Goal: Use online tool/utility: Utilize a website feature to perform a specific function

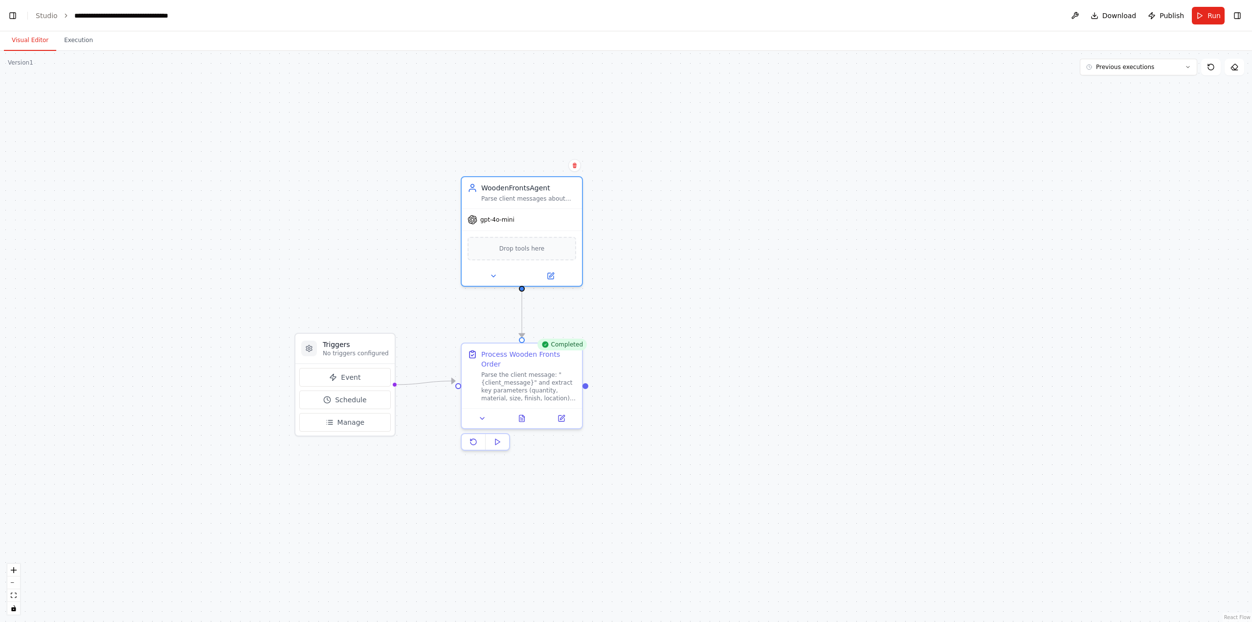
scroll to position [23548, 0]
click at [560, 412] on icon at bounding box center [562, 416] width 8 height 8
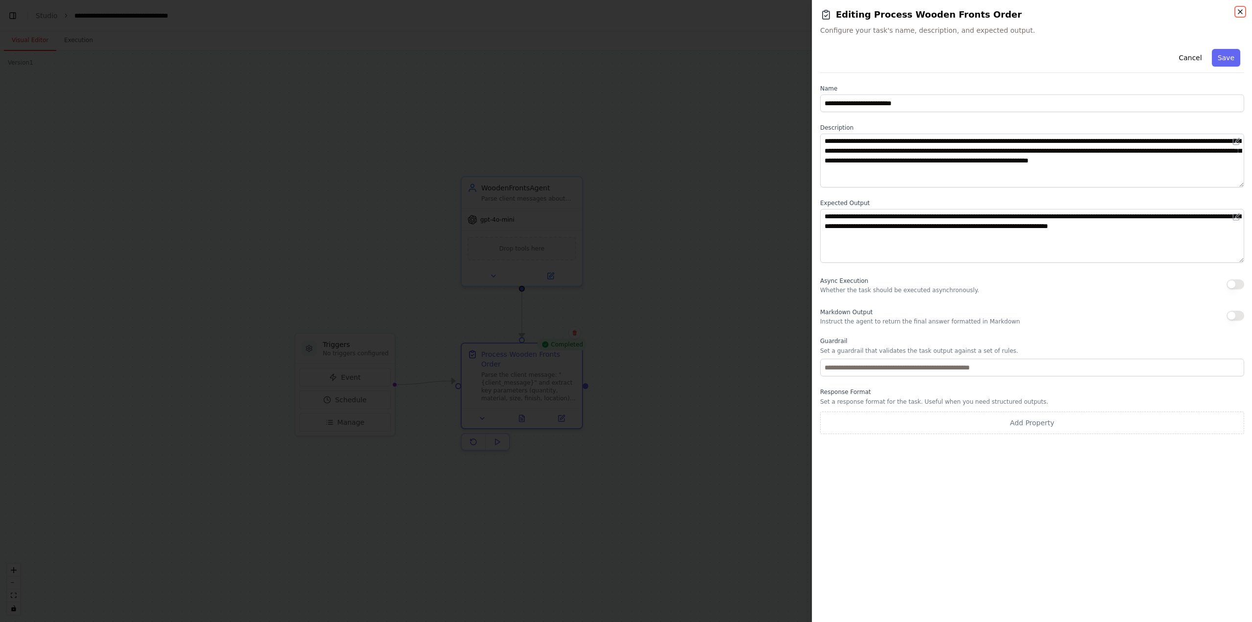
click at [1240, 13] on icon "button" at bounding box center [1240, 12] width 8 height 8
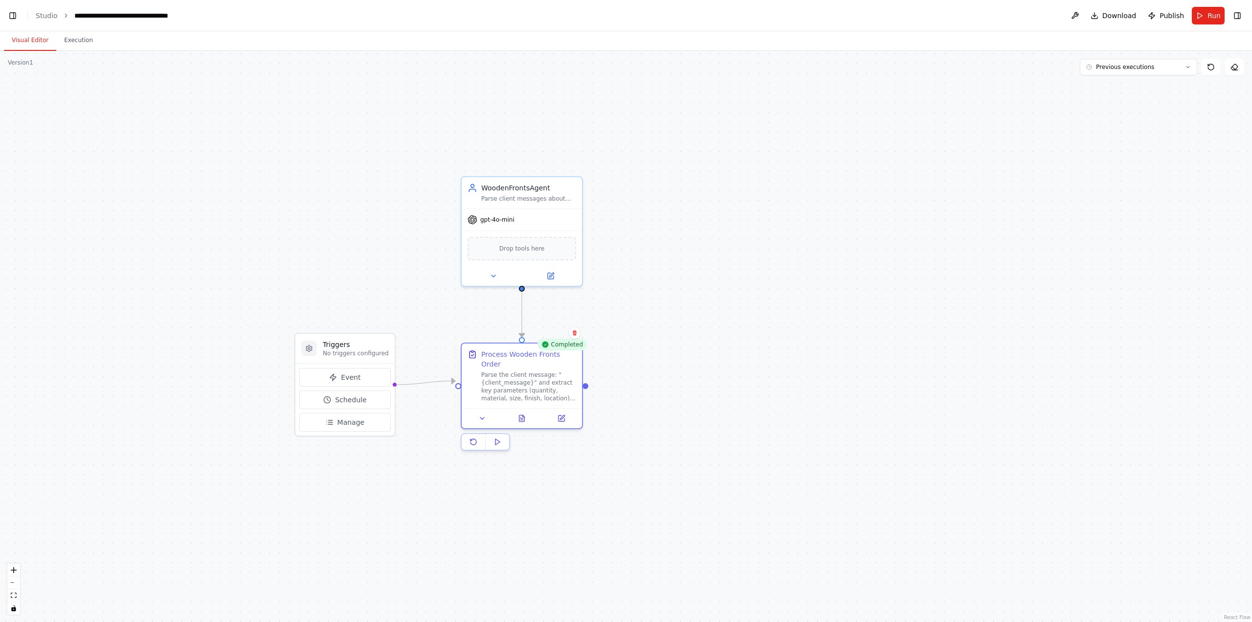
click at [1203, 14] on button "Run" at bounding box center [1208, 16] width 33 height 18
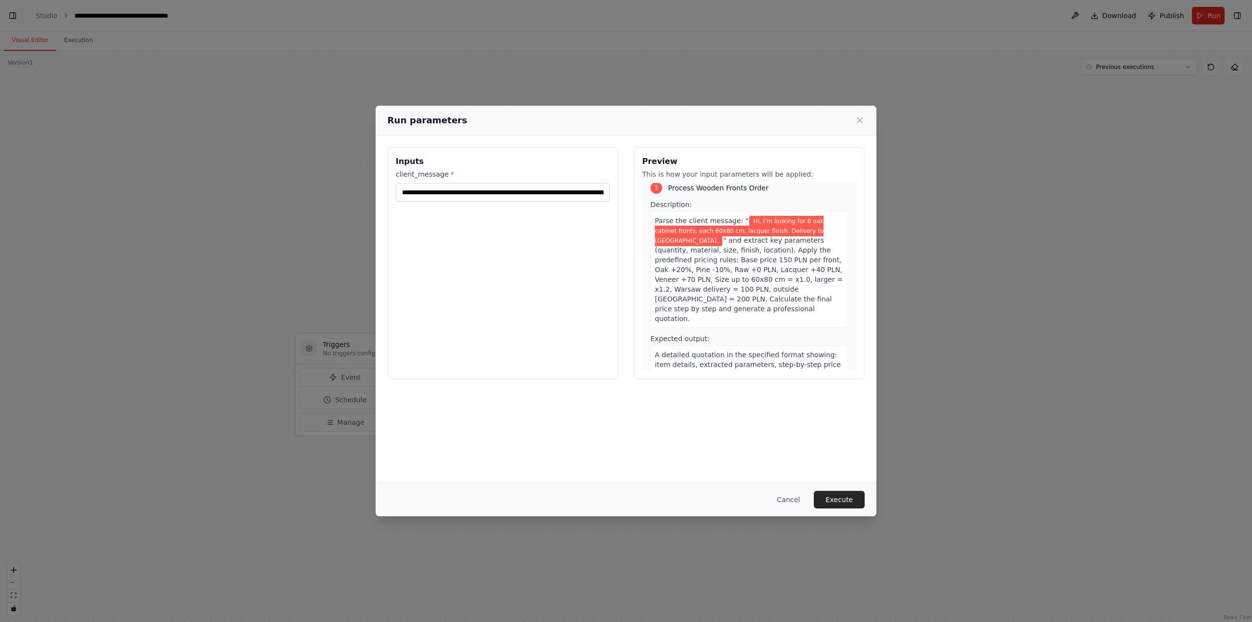
scroll to position [30, 0]
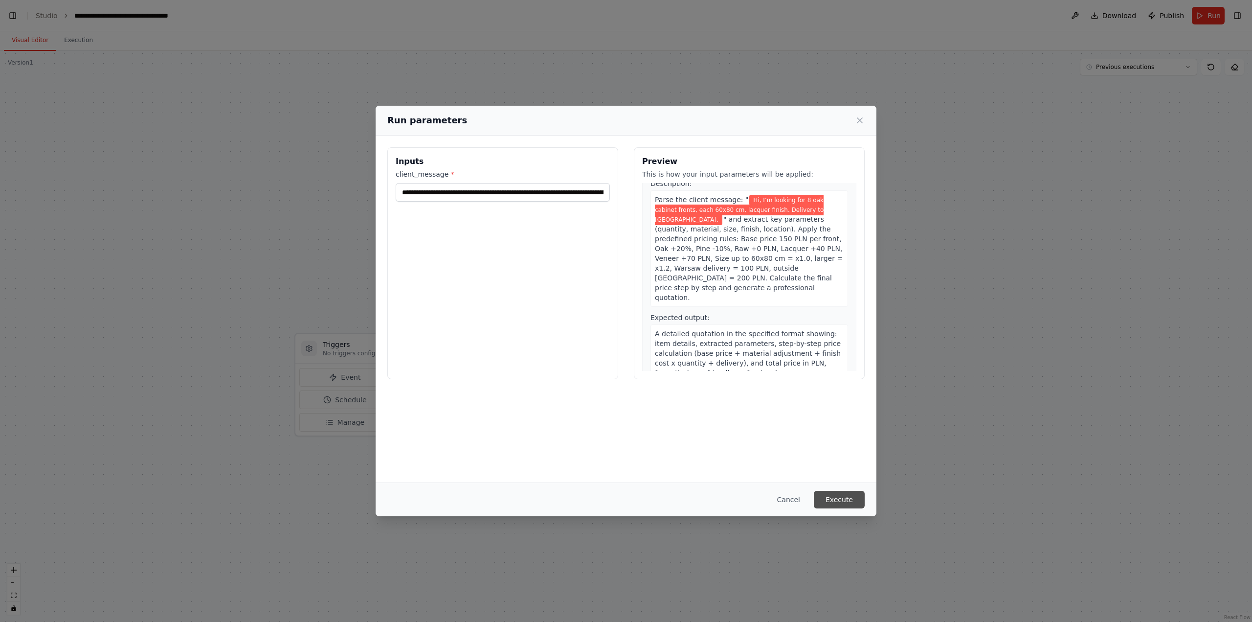
click at [843, 498] on button "Execute" at bounding box center [839, 500] width 51 height 18
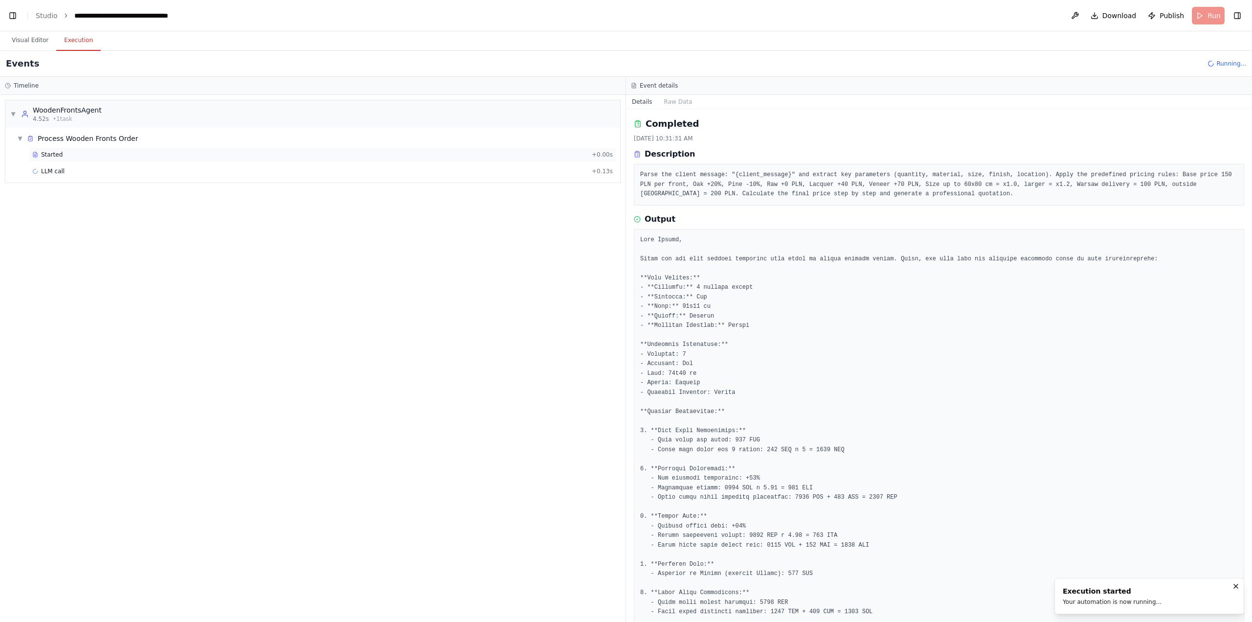
click at [54, 152] on span "Started" at bounding box center [52, 155] width 22 height 8
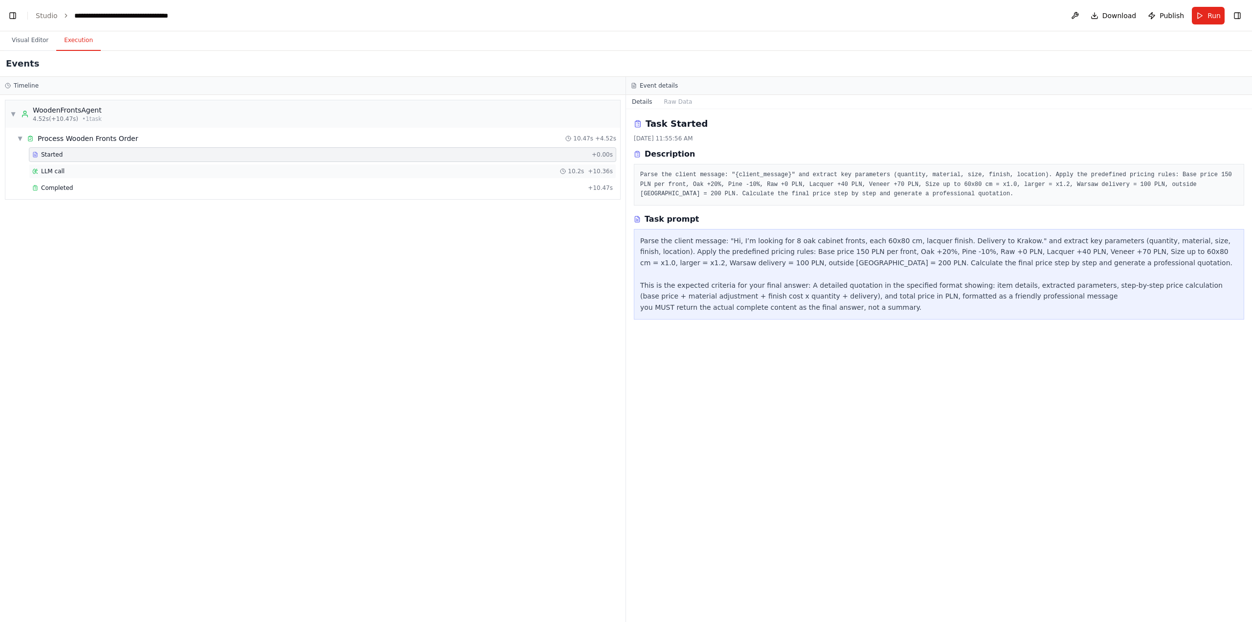
click at [69, 165] on div "LLM call 10.2s + 10.36s" at bounding box center [322, 171] width 587 height 15
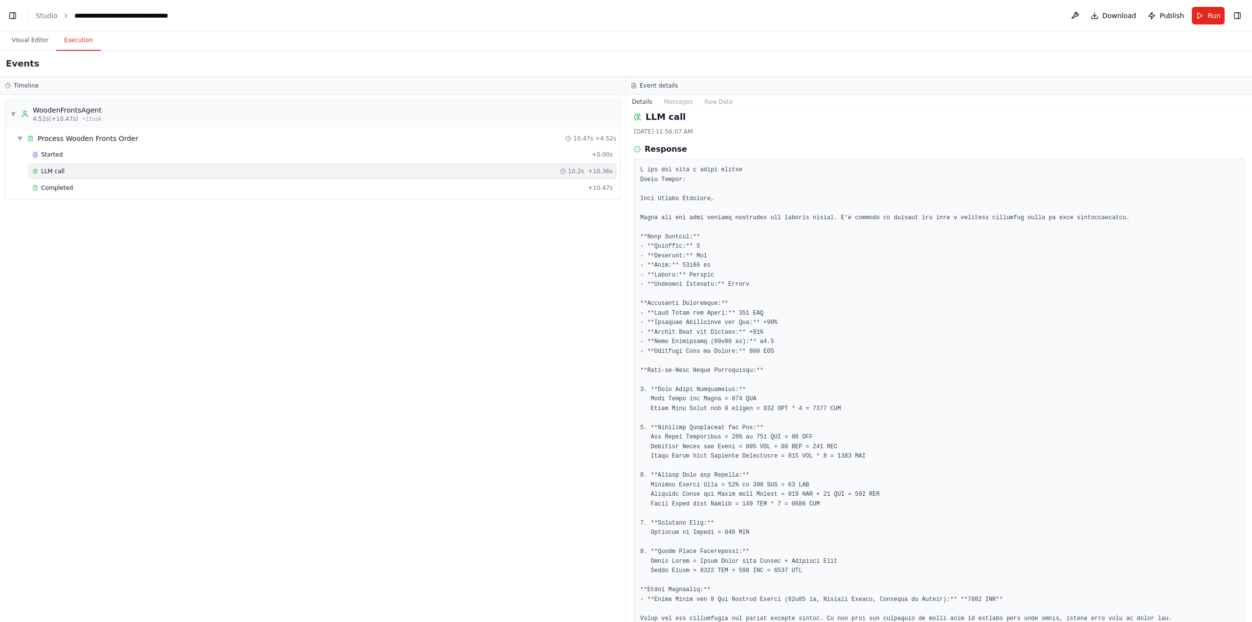
scroll to position [0, 0]
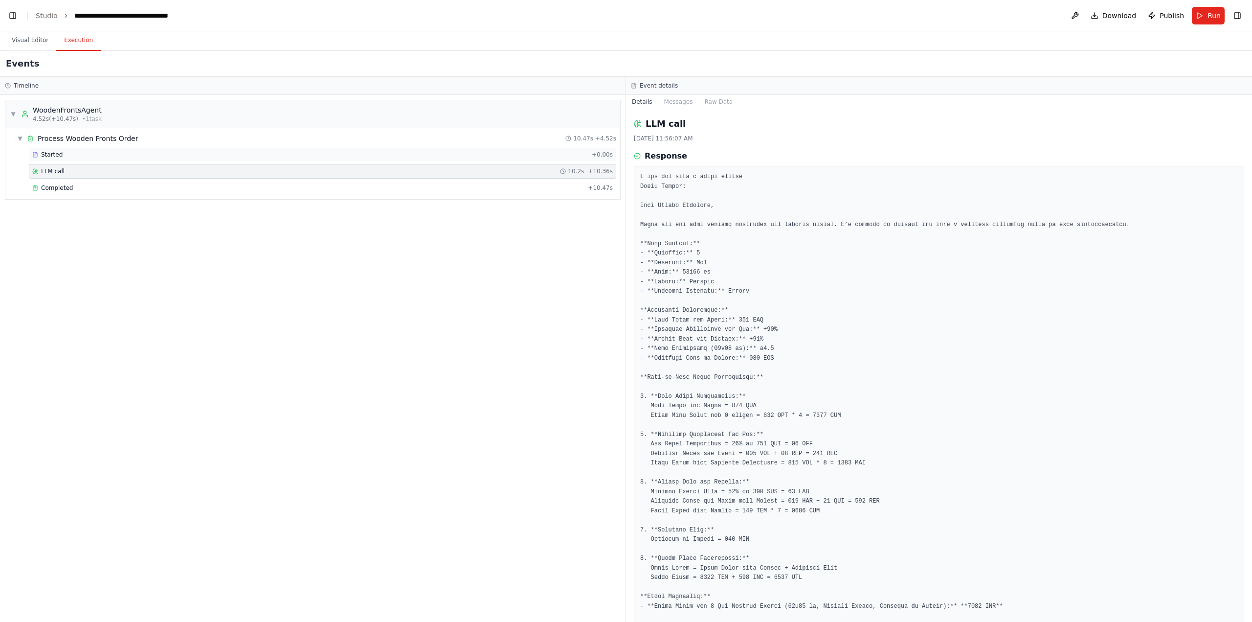
click at [201, 156] on div "Started" at bounding box center [310, 155] width 556 height 8
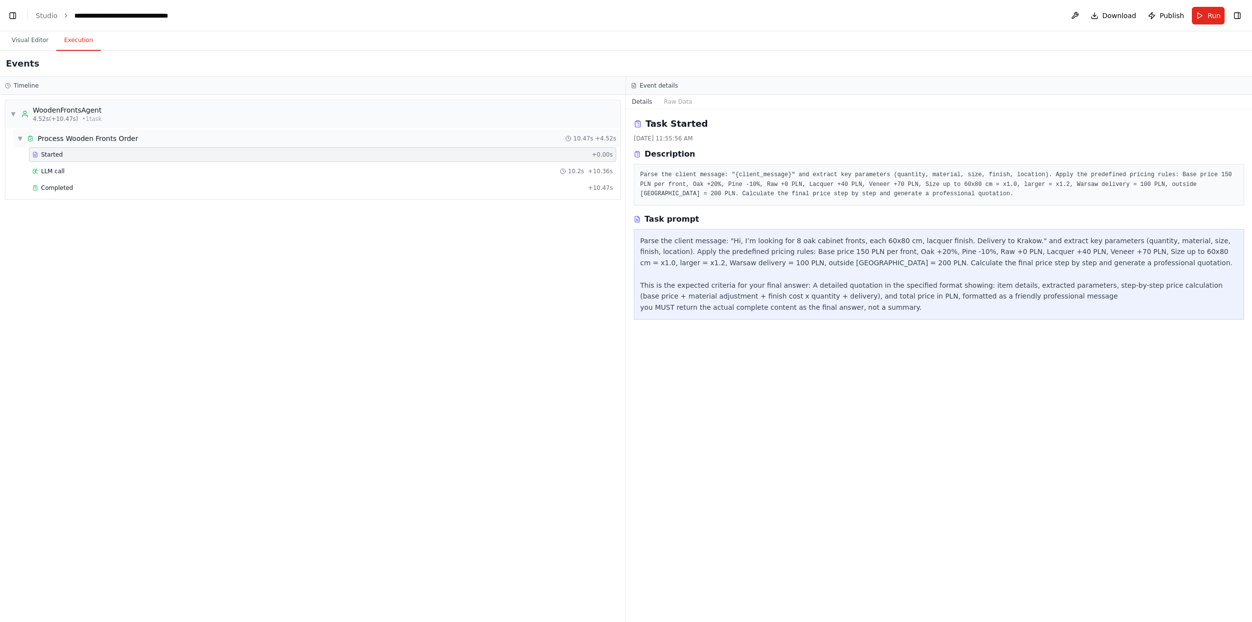
click at [153, 137] on div "▼ Process Wooden Fronts Order 10.47s + 4.52s" at bounding box center [316, 139] width 607 height 18
click at [152, 137] on div "▶ Process Wooden Fronts Order 10.47s + 4.52s" at bounding box center [316, 139] width 607 height 18
click at [119, 165] on div "LLM call 10.2s + 10.36s" at bounding box center [322, 171] width 587 height 15
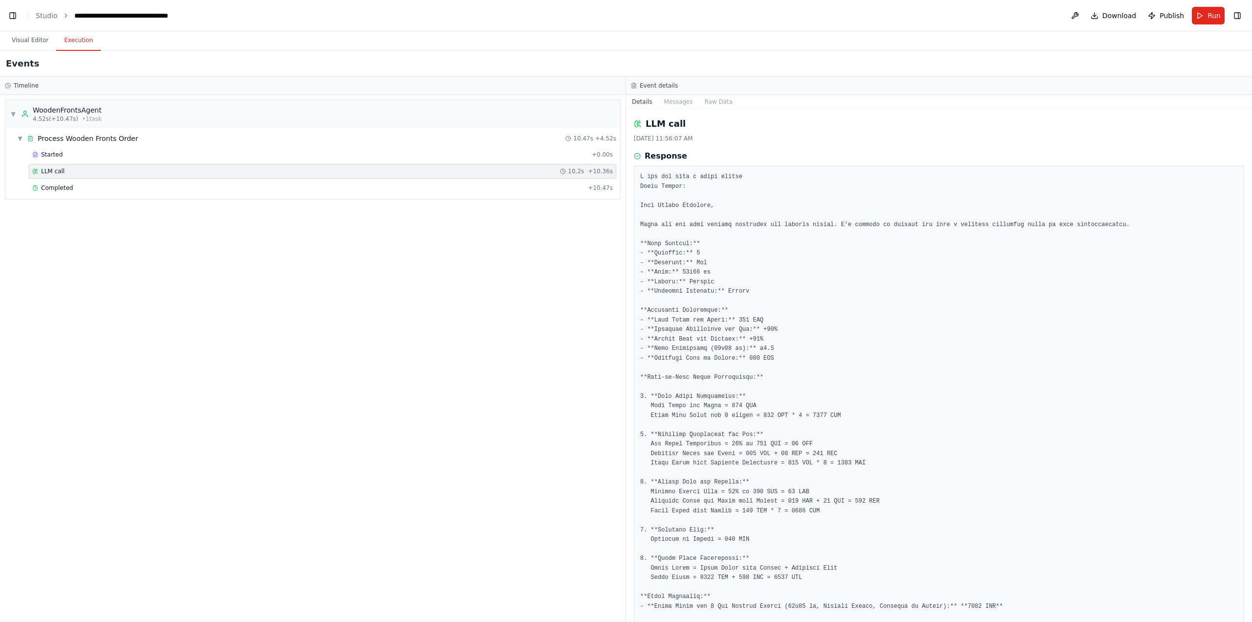
click at [115, 179] on div "Started + 0.00s LLM call 10.2s + 10.36s Completed + 10.47s" at bounding box center [316, 172] width 607 height 50
click at [116, 180] on div "Started + 0.00s LLM call 10.2s + 10.36s Completed + 10.47s" at bounding box center [316, 172] width 607 height 50
click at [114, 183] on div "Completed + 10.47s" at bounding box center [322, 187] width 587 height 15
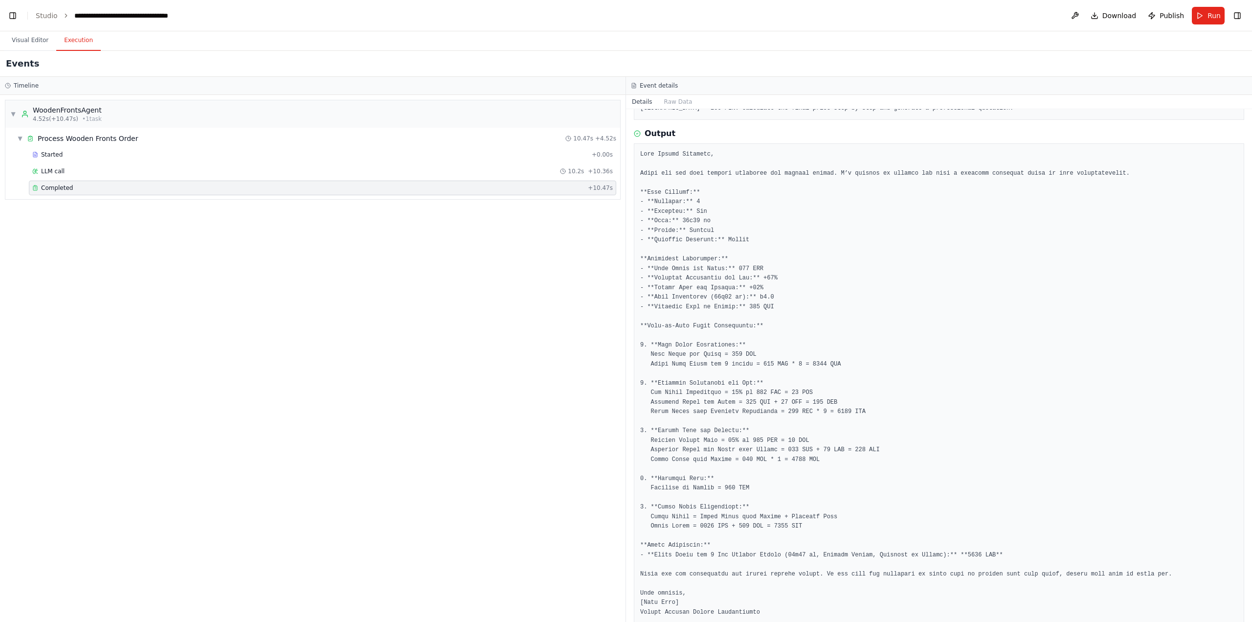
scroll to position [103, 0]
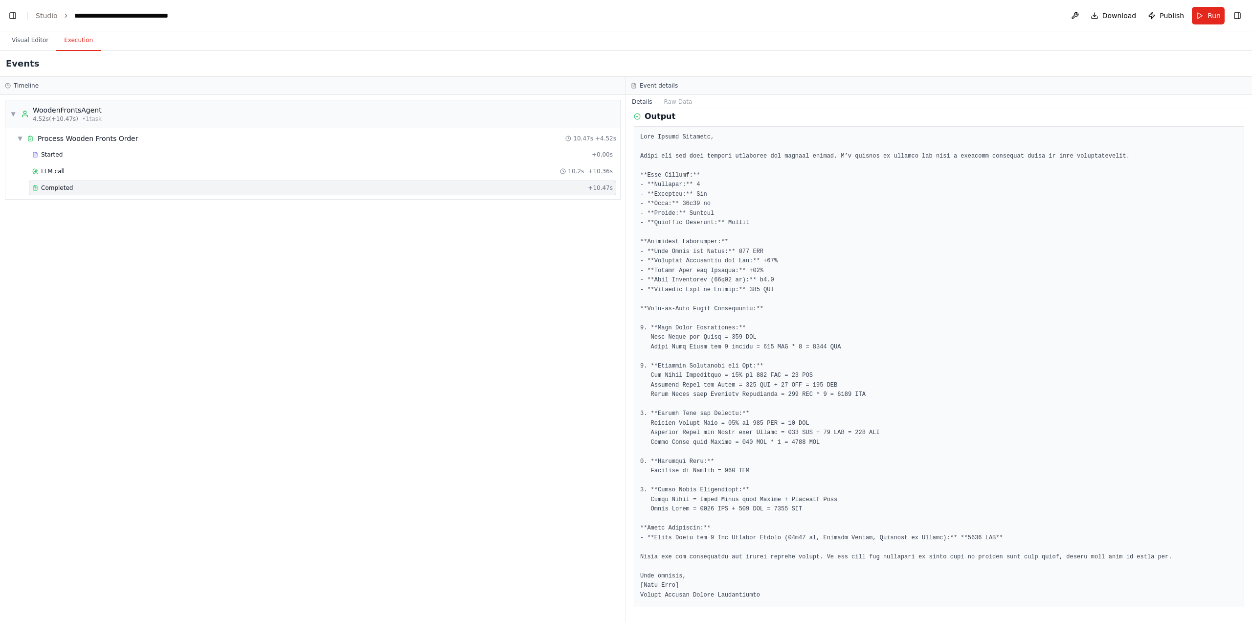
click at [800, 535] on pre at bounding box center [939, 367] width 598 height 468
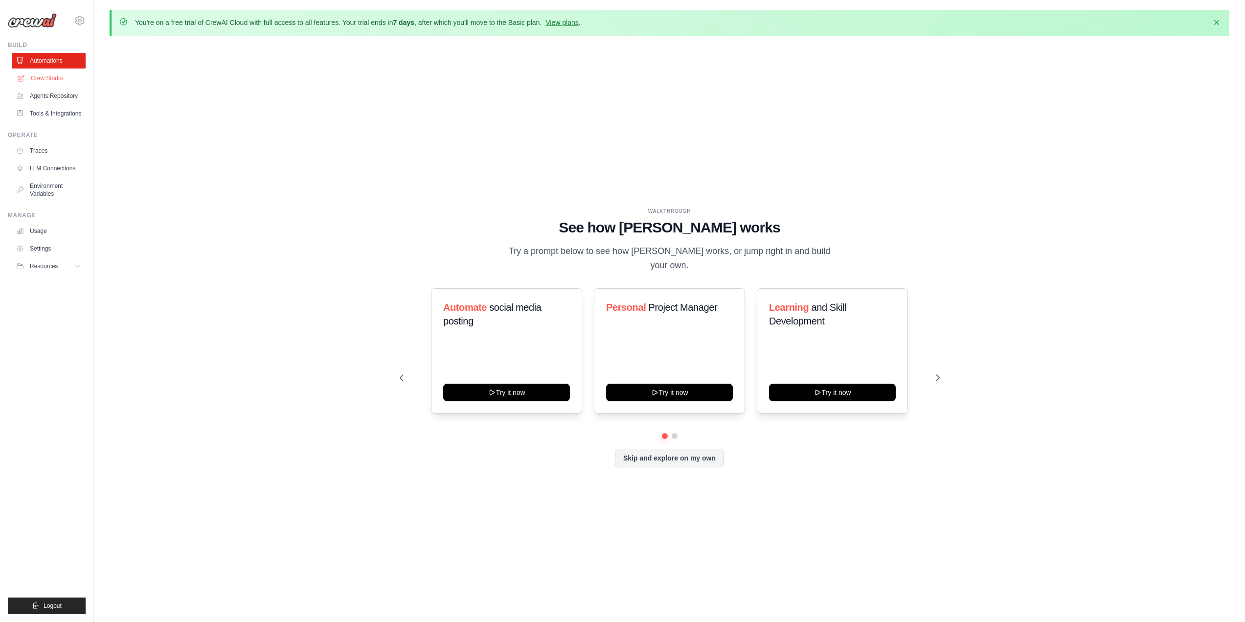
click at [46, 80] on link "Crew Studio" at bounding box center [50, 78] width 74 height 16
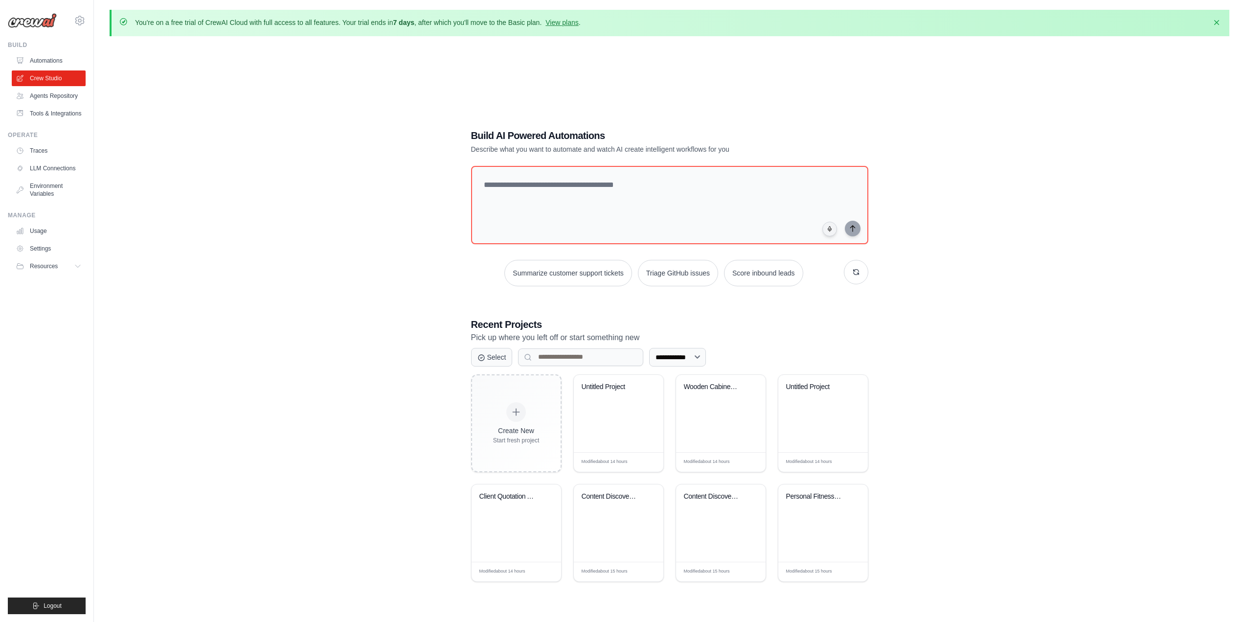
drag, startPoint x: 291, startPoint y: 101, endPoint x: 298, endPoint y: 102, distance: 7.0
